Goal: Task Accomplishment & Management: Manage account settings

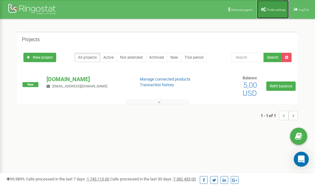
click at [271, 9] on span "Profile settings" at bounding box center [276, 9] width 19 height 3
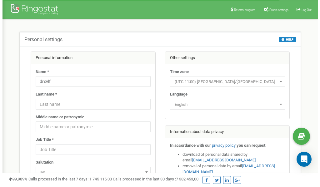
scroll to position [31, 0]
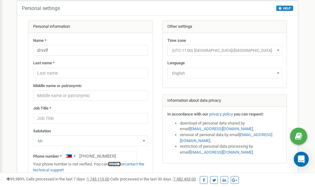
click at [118, 164] on link "verify it" at bounding box center [114, 164] width 13 height 5
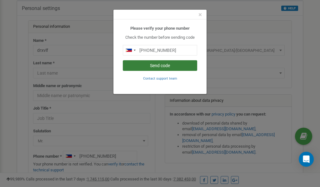
click at [148, 66] on button "Send code" at bounding box center [160, 65] width 74 height 11
